Goal: Information Seeking & Learning: Check status

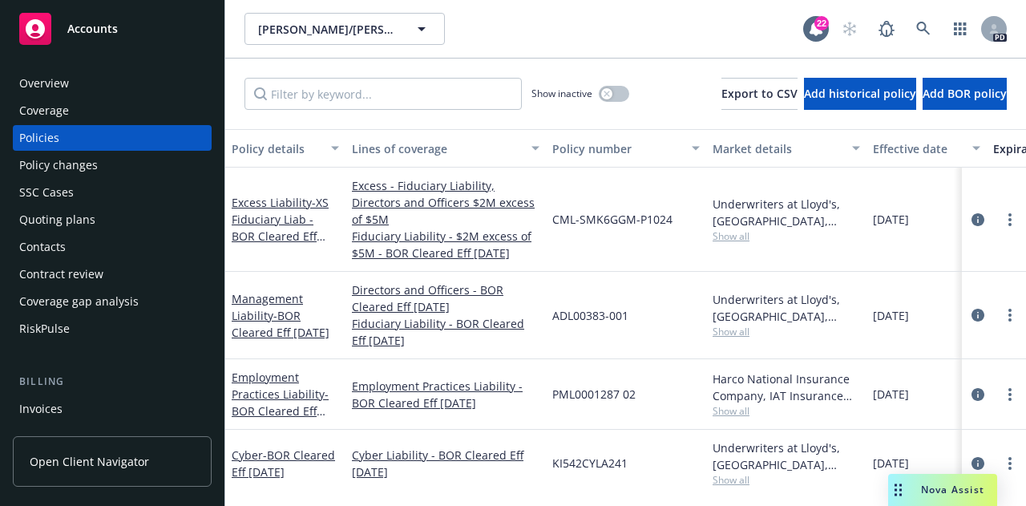
scroll to position [144, 0]
